Goal: Transaction & Acquisition: Purchase product/service

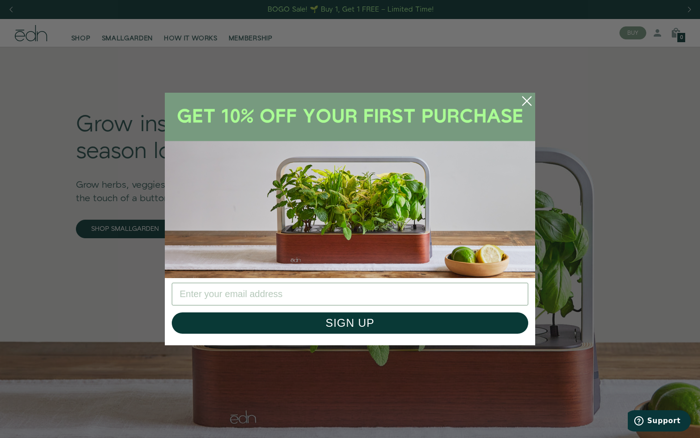
click at [527, 105] on circle "Close dialog" at bounding box center [527, 101] width 20 height 20
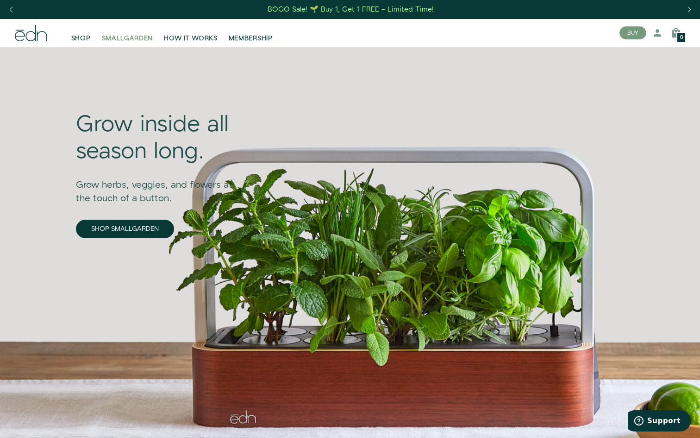
click at [124, 41] on span "SMALLGARDEN" at bounding box center [127, 38] width 51 height 9
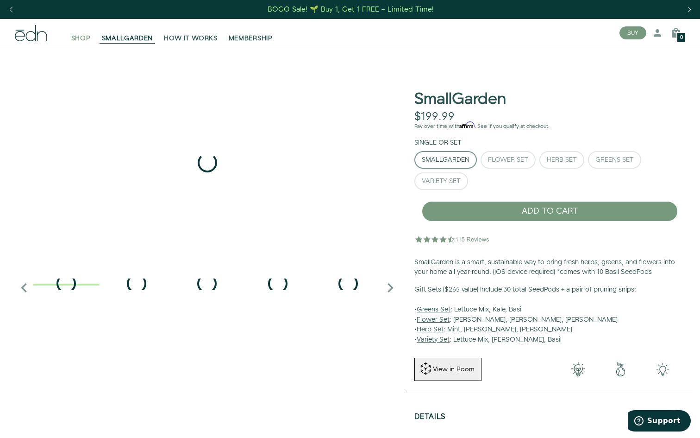
click at [82, 40] on span "SHOP" at bounding box center [80, 38] width 19 height 9
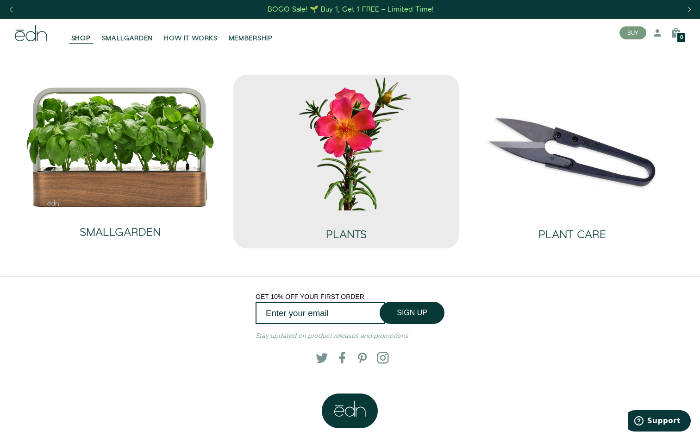
click at [328, 140] on img at bounding box center [346, 143] width 211 height 136
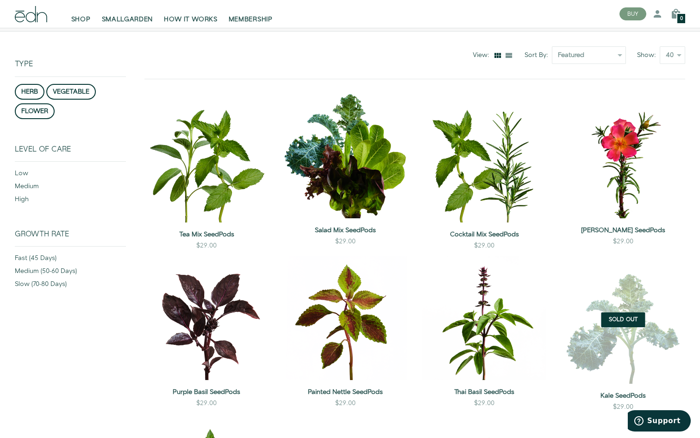
scroll to position [94, 0]
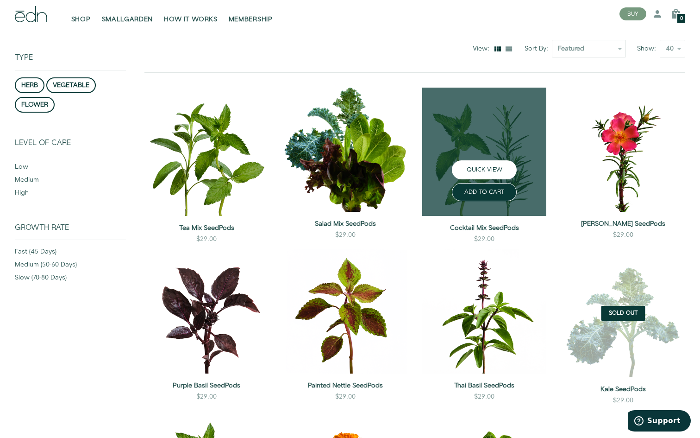
click at [501, 175] on button "QUICK VIEW" at bounding box center [484, 169] width 65 height 19
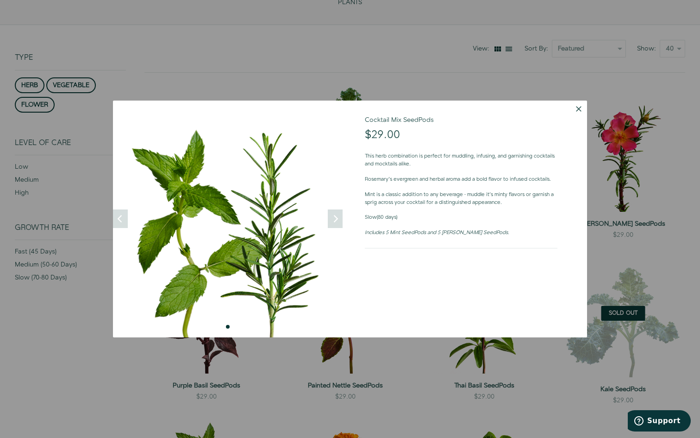
click at [577, 110] on button "Dismiss" at bounding box center [579, 108] width 17 height 17
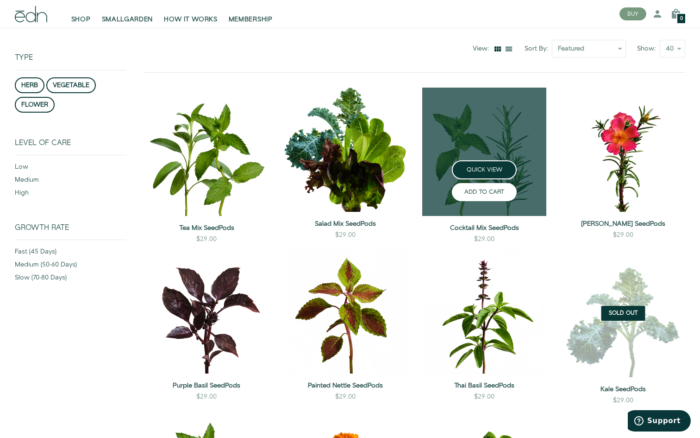
click at [490, 192] on button "ADD TO CART" at bounding box center [484, 192] width 65 height 18
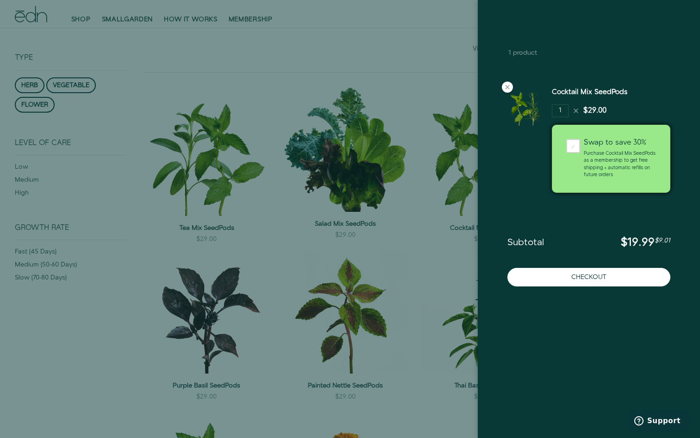
click at [619, 31] on icon at bounding box center [621, 35] width 11 height 11
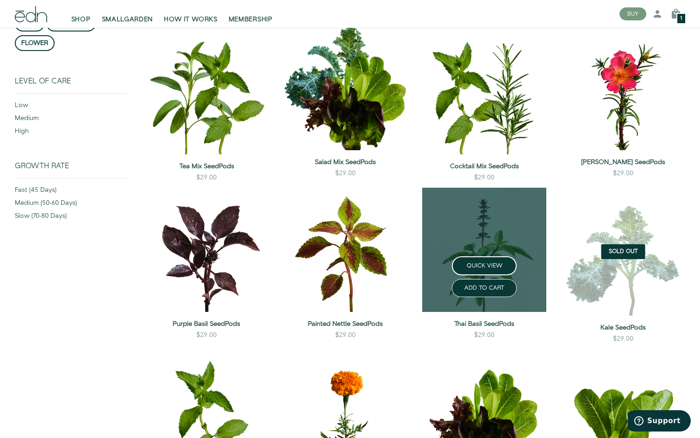
scroll to position [171, 0]
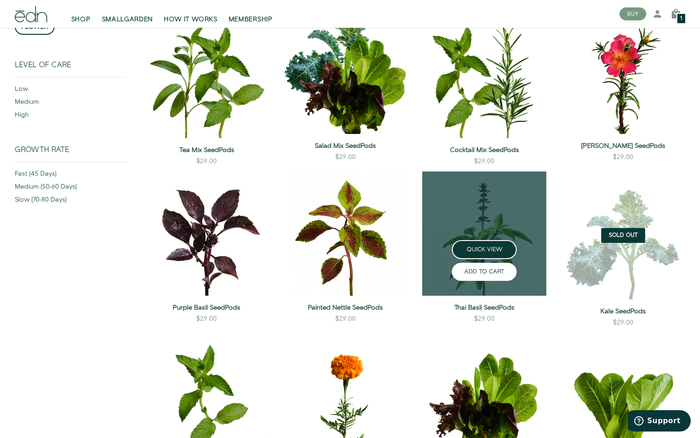
click at [490, 276] on button "ADD TO CART" at bounding box center [484, 272] width 65 height 18
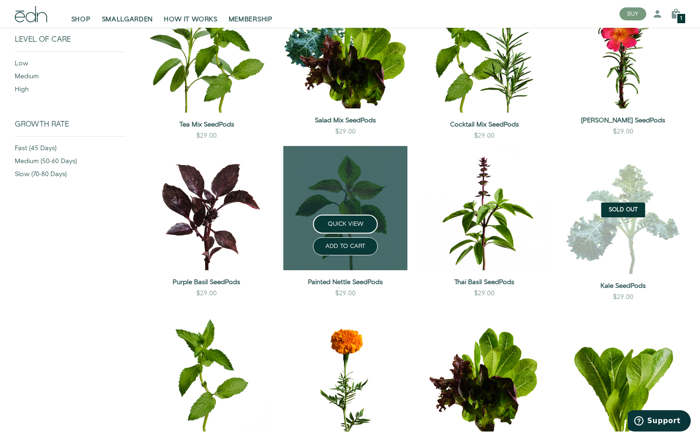
scroll to position [214, 0]
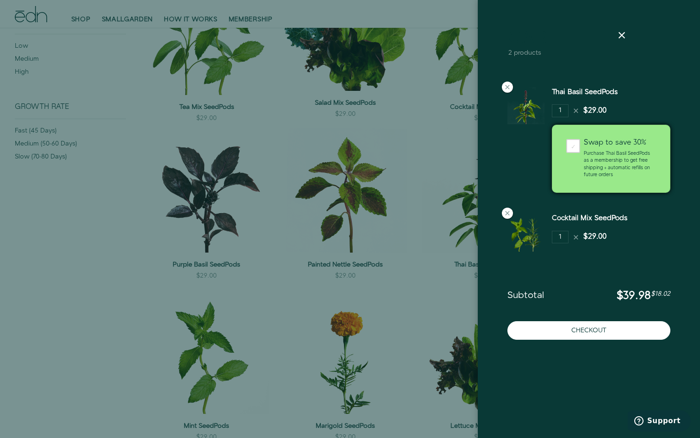
click at [405, 254] on div at bounding box center [350, 219] width 700 height 438
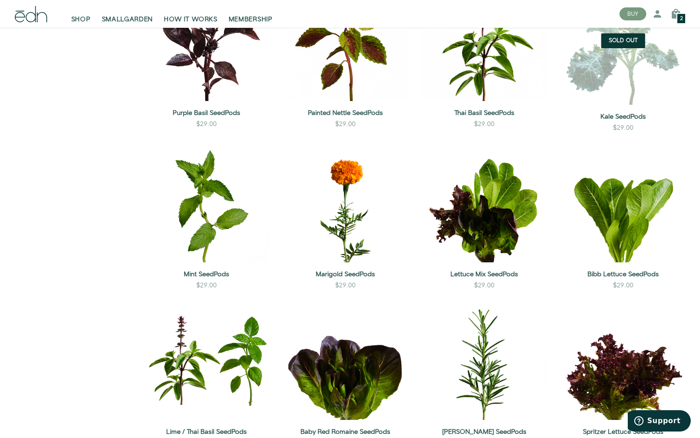
scroll to position [376, 0]
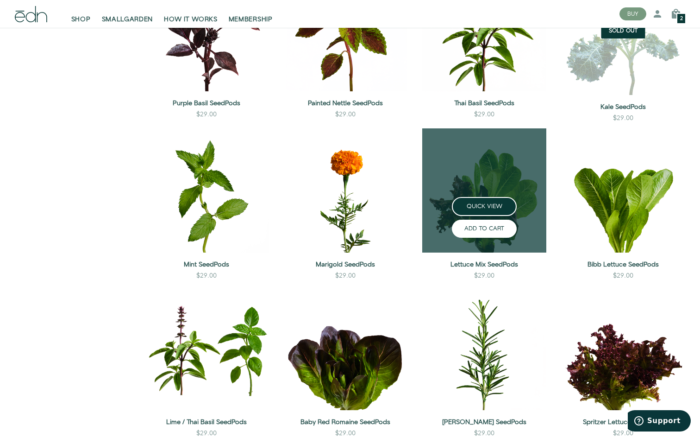
click at [495, 225] on button "ADD TO CART" at bounding box center [484, 229] width 65 height 18
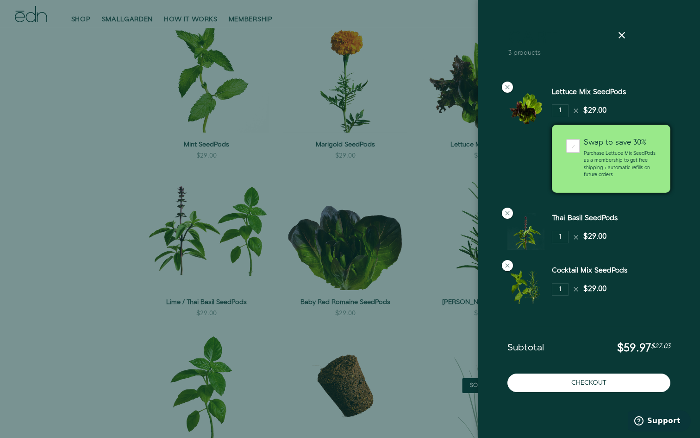
scroll to position [534, 0]
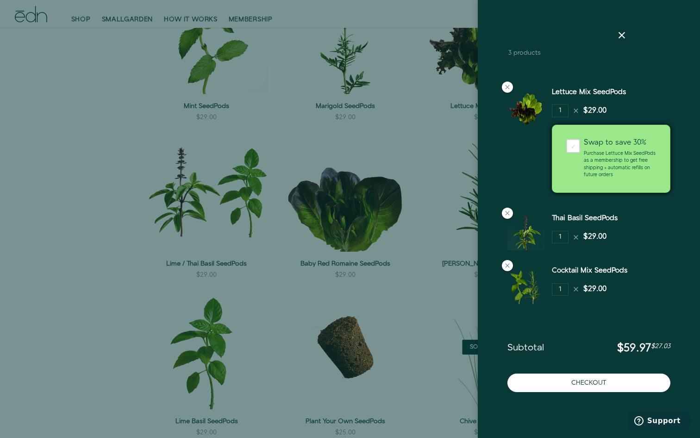
click at [436, 213] on div at bounding box center [350, 219] width 700 height 438
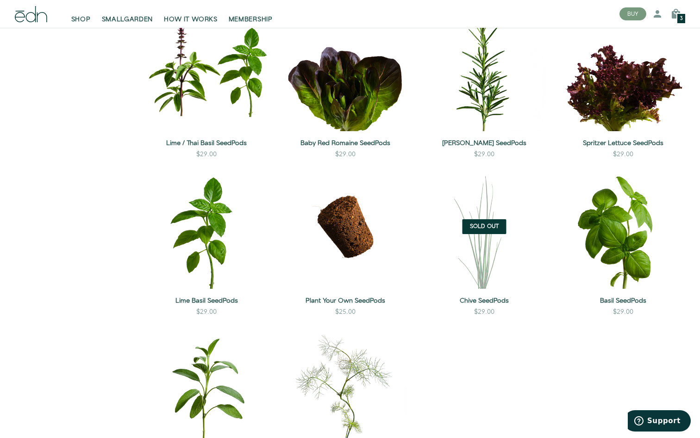
scroll to position [658, 0]
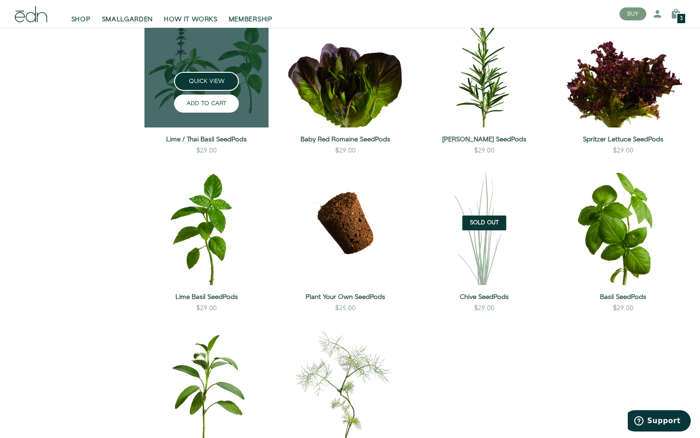
click at [218, 104] on button "ADD TO CART" at bounding box center [206, 103] width 65 height 18
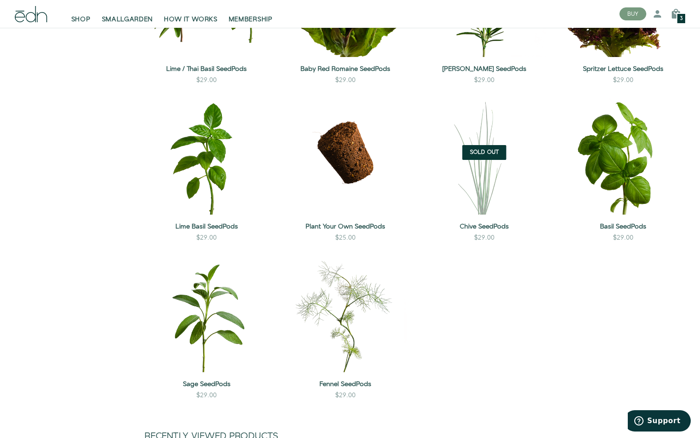
scroll to position [769, 0]
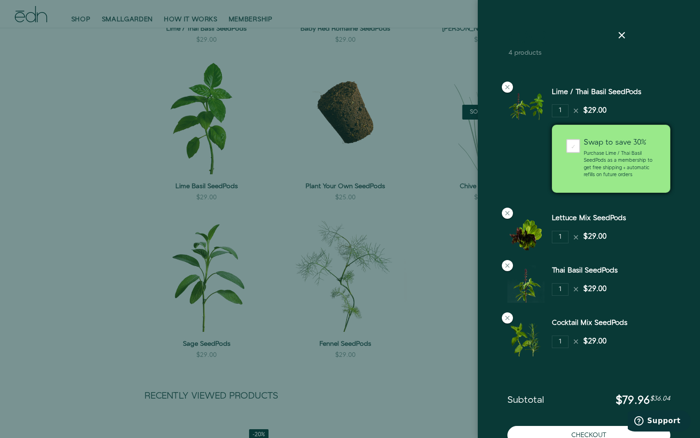
click at [441, 245] on div at bounding box center [350, 219] width 700 height 438
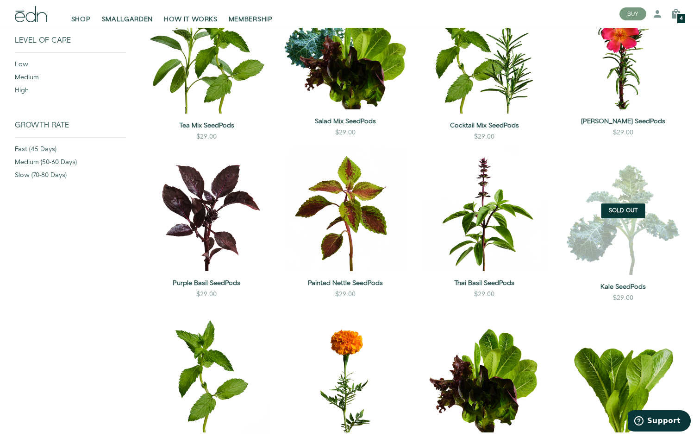
scroll to position [0, 0]
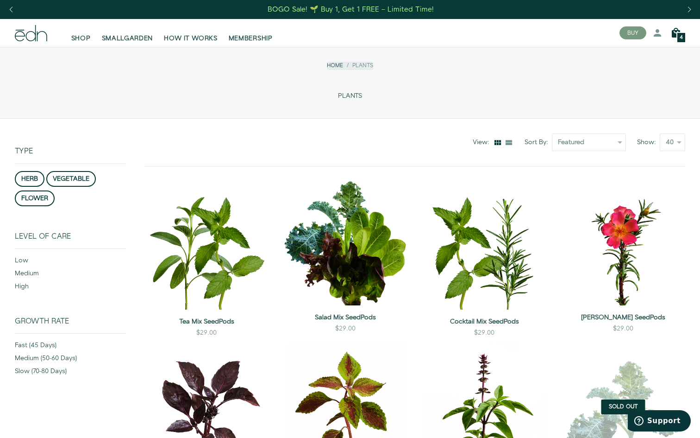
click at [672, 34] on icon at bounding box center [676, 32] width 11 height 11
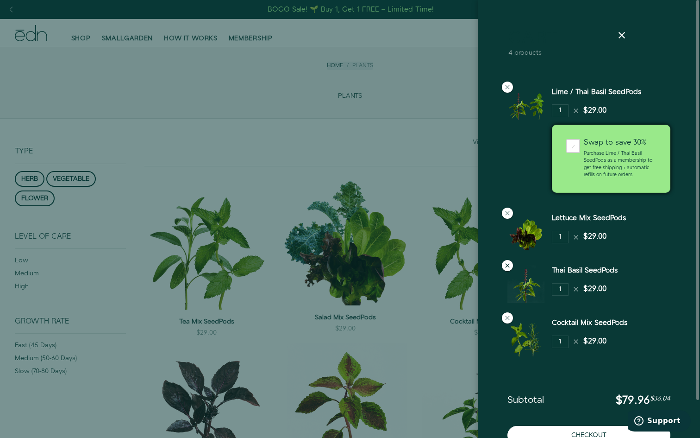
click at [510, 268] on icon at bounding box center [507, 265] width 7 height 7
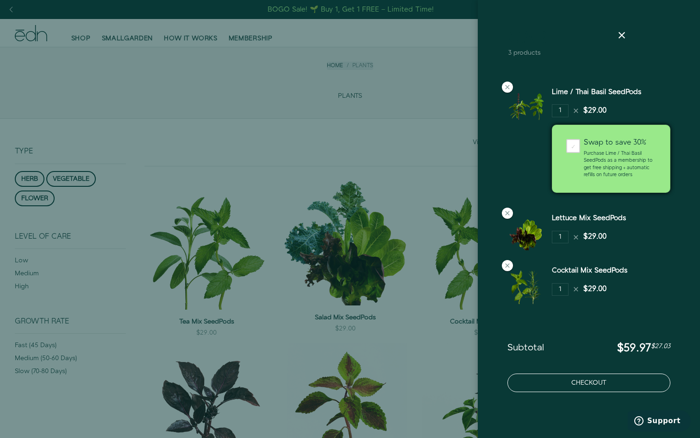
click at [605, 379] on button "Checkout" at bounding box center [589, 382] width 163 height 19
